Goal: Task Accomplishment & Management: Use online tool/utility

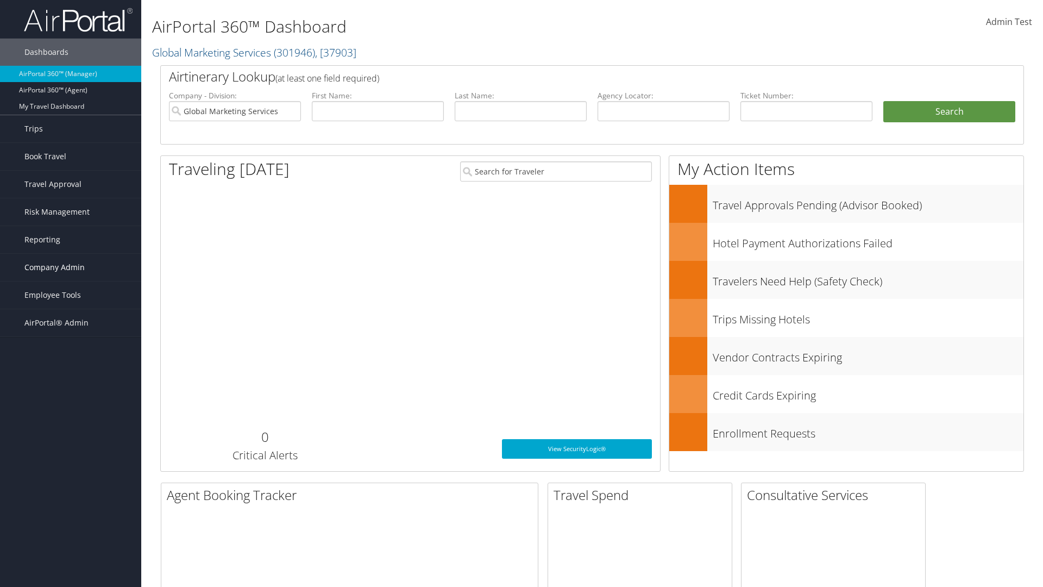
click at [71, 267] on span "Company Admin" at bounding box center [54, 267] width 60 height 27
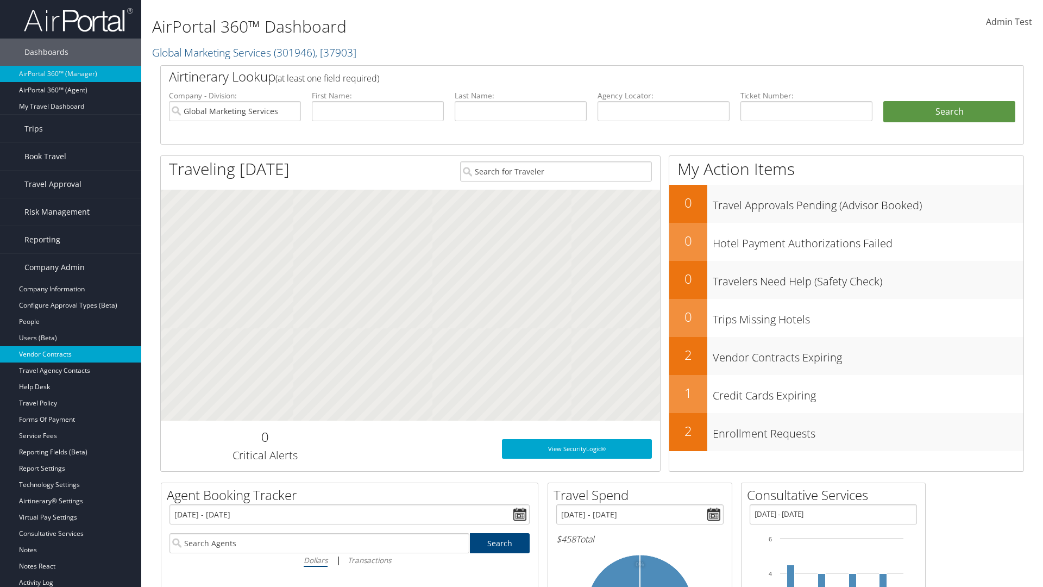
click at [71, 354] on link "Vendor Contracts" at bounding box center [70, 354] width 141 height 16
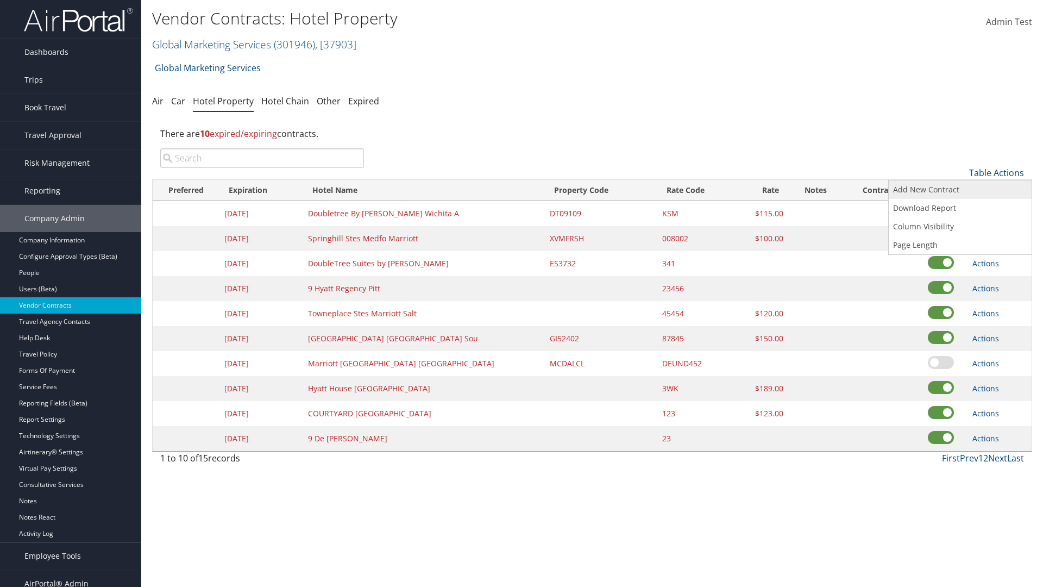
click at [960, 190] on link "Add New Contract" at bounding box center [960, 189] width 143 height 18
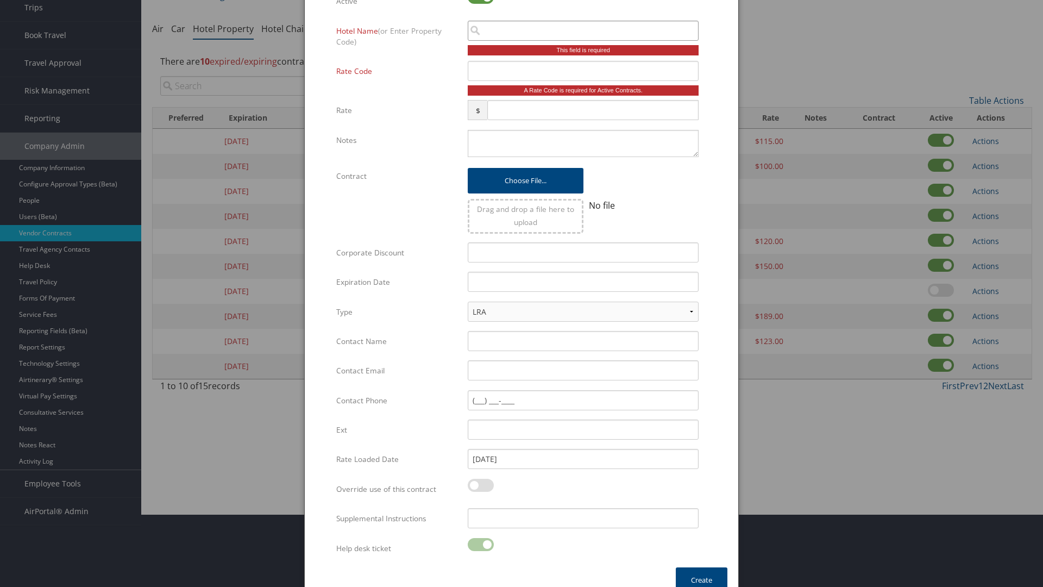
click at [583, 30] on input "search" at bounding box center [583, 31] width 231 height 20
type input "Califor"
